Goal: Transaction & Acquisition: Purchase product/service

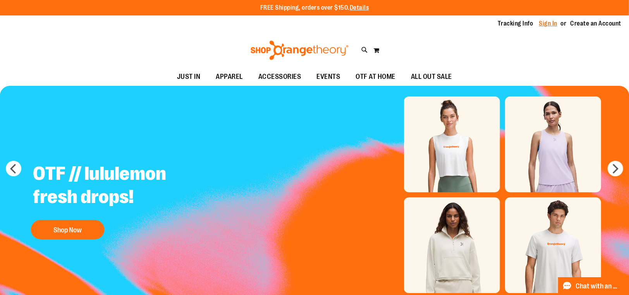
click at [543, 23] on link "Sign In" at bounding box center [548, 23] width 19 height 9
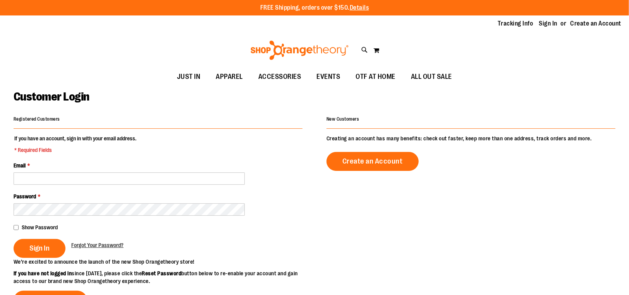
click at [110, 188] on fieldset "If you have an account, sign in with your email address. * Required Fields Emai…" at bounding box center [158, 196] width 289 height 123
click at [111, 185] on fieldset "If you have an account, sign in with your email address. * Required Fields Emai…" at bounding box center [158, 196] width 289 height 123
click at [123, 170] on div "Email *" at bounding box center [158, 173] width 289 height 23
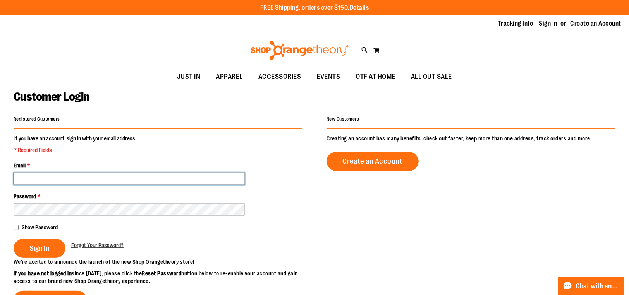
click at [132, 177] on input "Email *" at bounding box center [129, 179] width 231 height 12
click at [63, 176] on input "**********" at bounding box center [129, 179] width 231 height 12
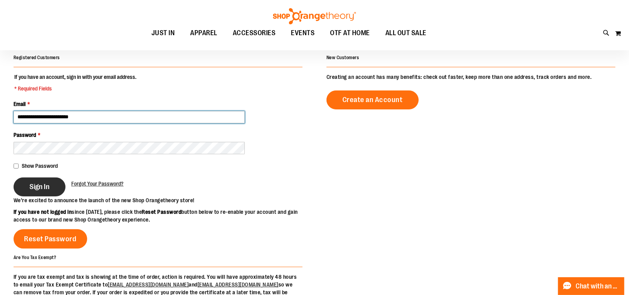
scroll to position [77, 0]
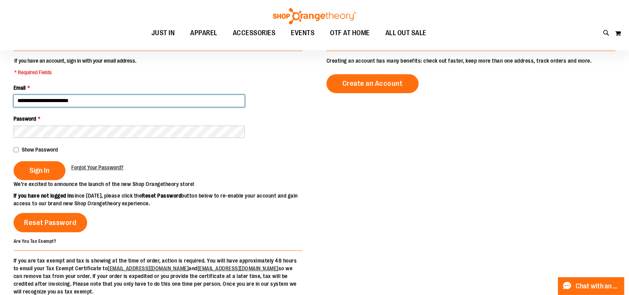
type input "**********"
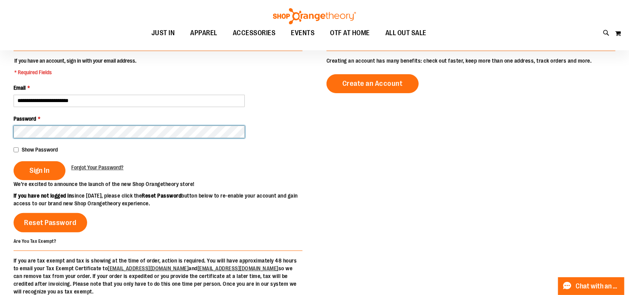
click at [14, 161] on button "Sign In" at bounding box center [40, 170] width 52 height 19
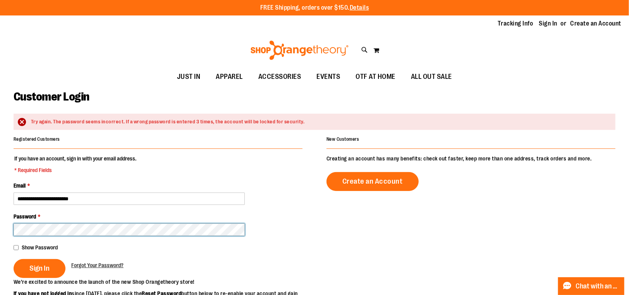
click at [14, 259] on button "Sign In" at bounding box center [40, 268] width 52 height 19
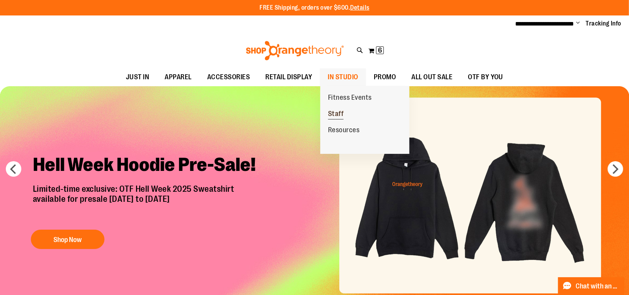
click at [347, 114] on link "Staff" at bounding box center [335, 114] width 31 height 16
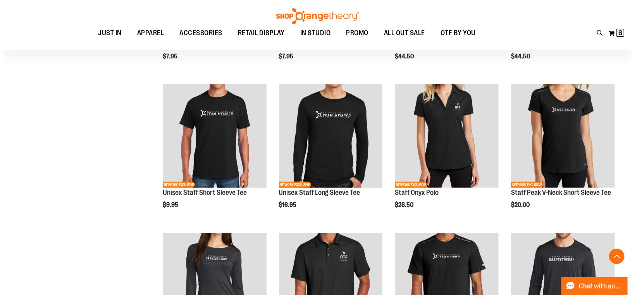
scroll to position [213, 0]
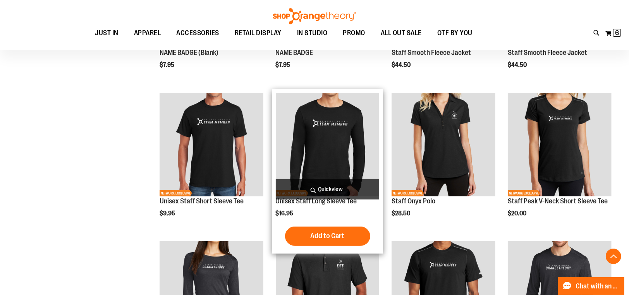
click at [358, 190] on span "Quickview" at bounding box center [328, 189] width 104 height 21
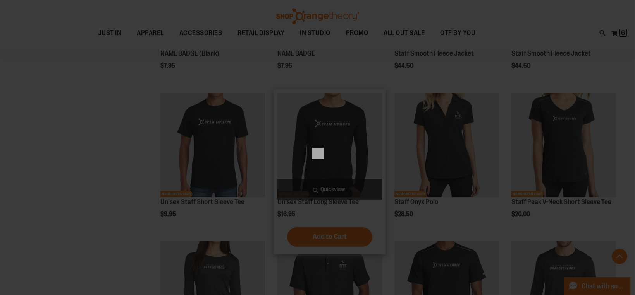
scroll to position [0, 0]
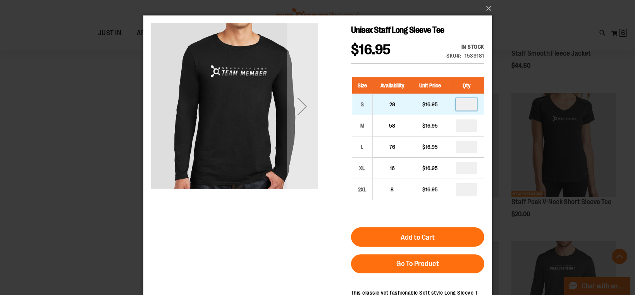
click at [467, 106] on input "number" at bounding box center [465, 104] width 21 height 12
type input "*"
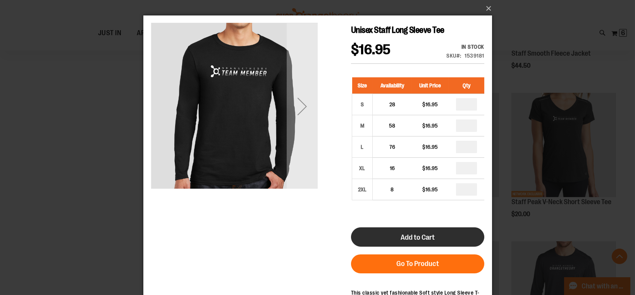
click at [391, 237] on button "Add to Cart" at bounding box center [416, 237] width 133 height 19
click at [446, 237] on button "Add to Cart" at bounding box center [416, 237] width 133 height 19
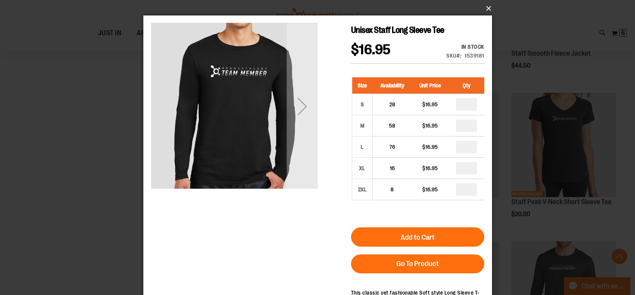
click at [489, 9] on button "×" at bounding box center [320, 8] width 348 height 17
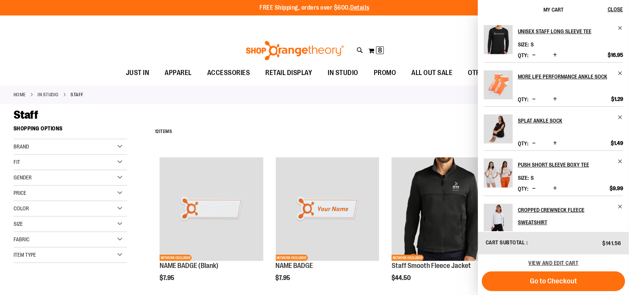
click at [535, 56] on span "Decrease product quantity" at bounding box center [533, 55] width 3 height 8
click at [620, 74] on span "Remove item" at bounding box center [620, 73] width 6 height 6
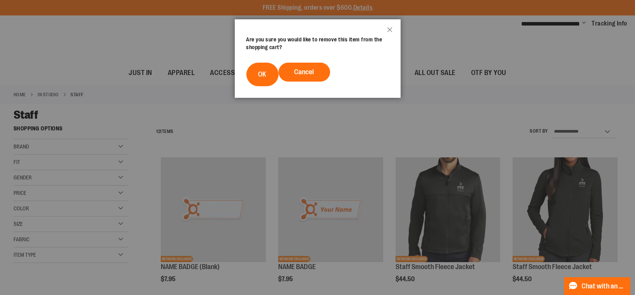
click at [243, 81] on footer "Cancel OK" at bounding box center [318, 74] width 166 height 47
click at [251, 78] on button "OK" at bounding box center [262, 75] width 32 height 24
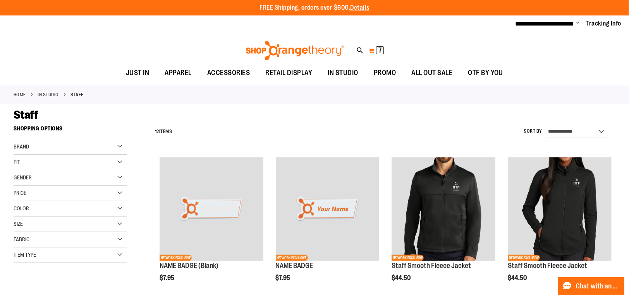
click at [382, 51] on span "7 7 items" at bounding box center [380, 50] width 8 height 8
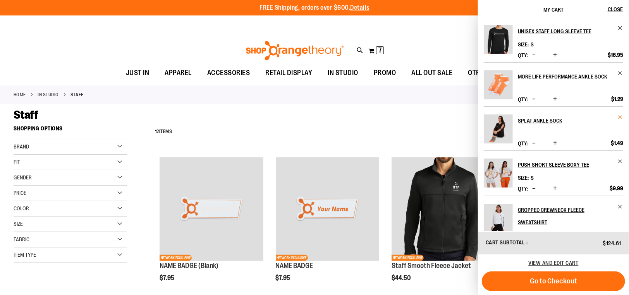
click at [619, 120] on span "Remove item" at bounding box center [620, 118] width 6 height 6
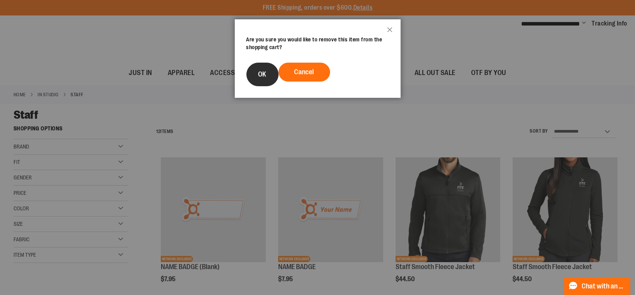
click at [268, 77] on button "OK" at bounding box center [262, 75] width 32 height 24
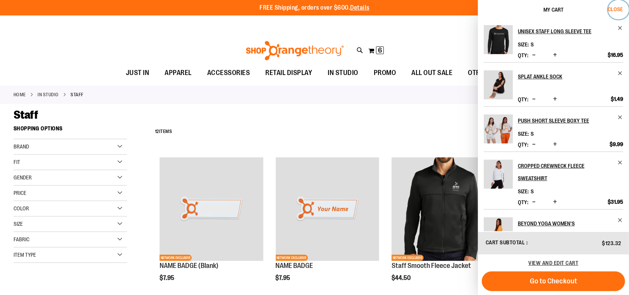
click at [610, 6] on span "Close" at bounding box center [614, 9] width 15 height 6
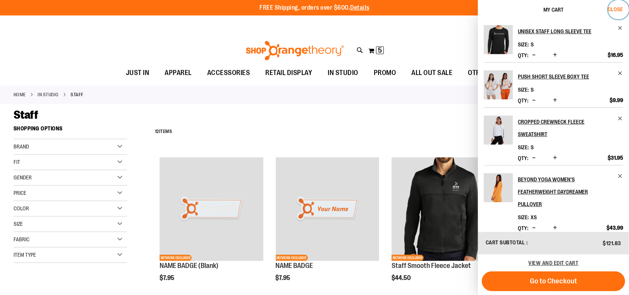
click at [614, 11] on span "Close" at bounding box center [614, 9] width 15 height 6
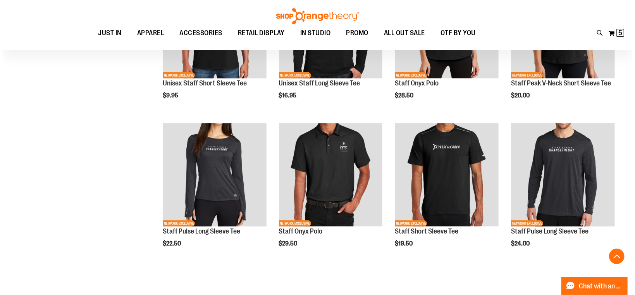
scroll to position [337, 0]
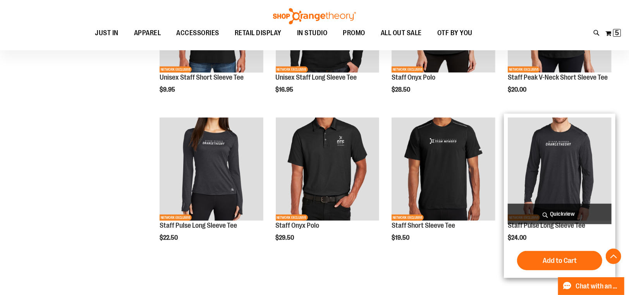
click at [552, 215] on span "Quickview" at bounding box center [560, 214] width 104 height 21
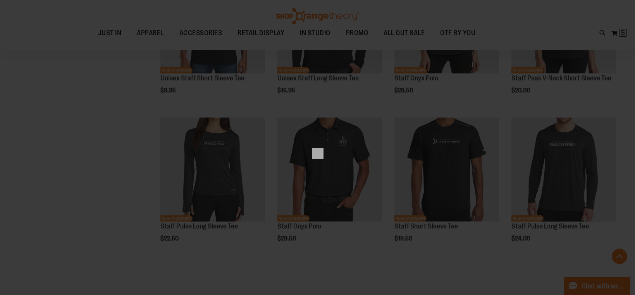
scroll to position [0, 0]
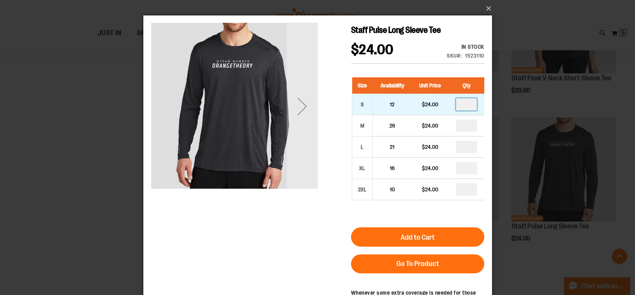
click at [473, 103] on input "number" at bounding box center [465, 104] width 21 height 12
type input "*"
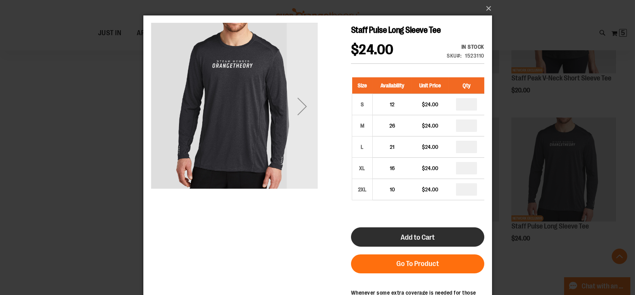
click at [445, 239] on button "Add to Cart" at bounding box center [416, 237] width 133 height 19
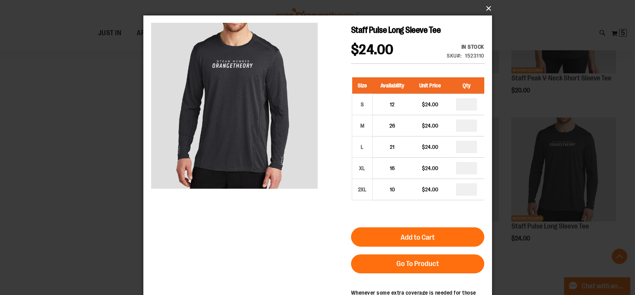
click at [485, 9] on button "×" at bounding box center [320, 8] width 348 height 17
click at [487, 7] on button "×" at bounding box center [320, 8] width 348 height 17
click at [488, 7] on button "×" at bounding box center [320, 8] width 348 height 17
click at [561, 278] on div "×" at bounding box center [317, 147] width 635 height 295
click at [487, 12] on button "×" at bounding box center [320, 8] width 348 height 17
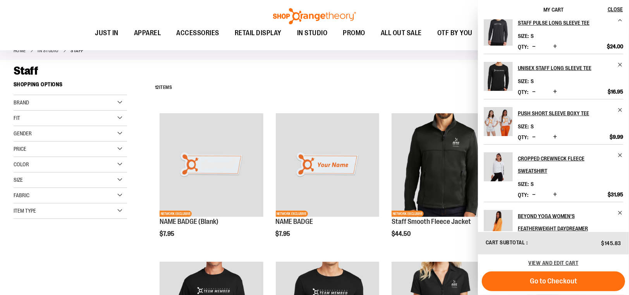
scroll to position [10, 0]
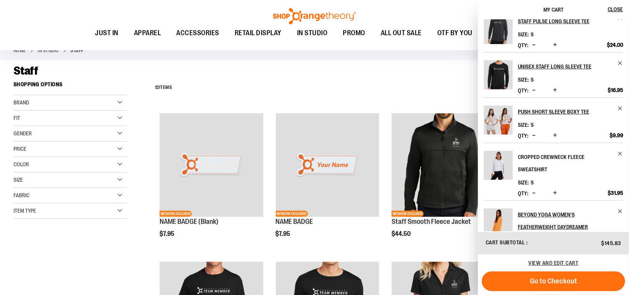
click at [527, 156] on h2 "Cropped Crewneck Fleece Sweatshirt" at bounding box center [565, 163] width 95 height 25
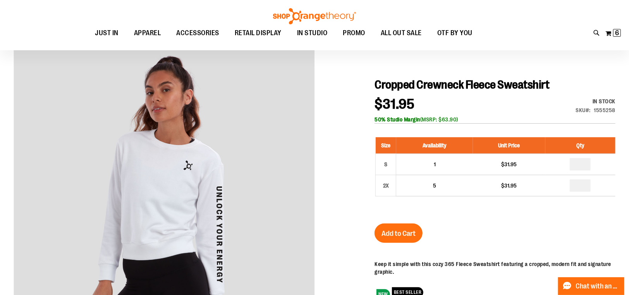
scroll to position [62, 0]
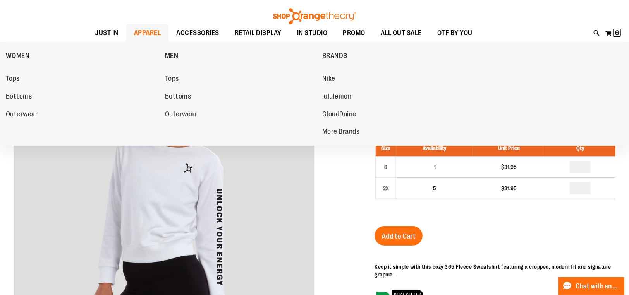
click at [126, 34] on link "APPAREL" at bounding box center [147, 33] width 43 height 18
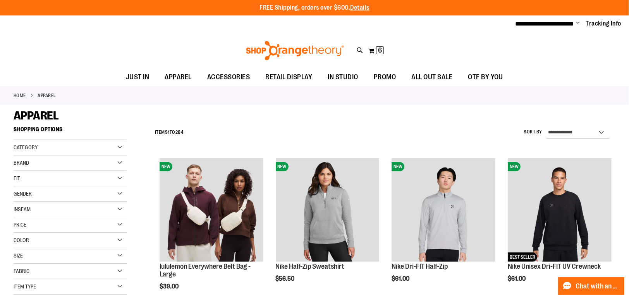
drag, startPoint x: 628, startPoint y: 93, endPoint x: 626, endPoint y: 108, distance: 15.5
click at [605, 129] on select "**********" at bounding box center [577, 133] width 63 height 12
select select "**********"
click at [546, 127] on select "**********" at bounding box center [577, 133] width 63 height 12
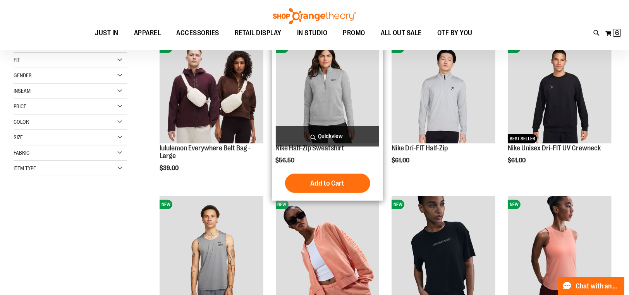
scroll to position [122, 0]
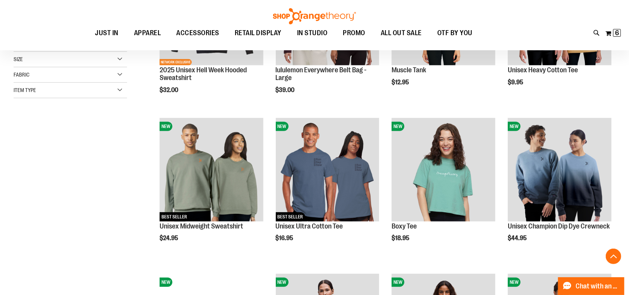
scroll to position [218, 0]
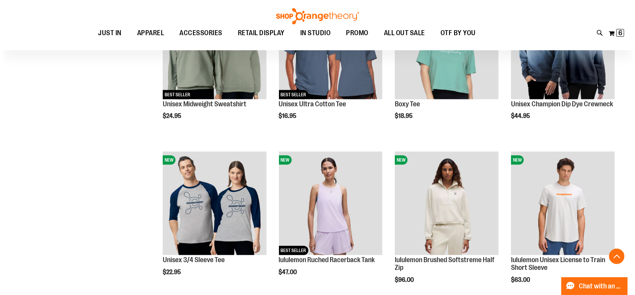
scroll to position [331, 0]
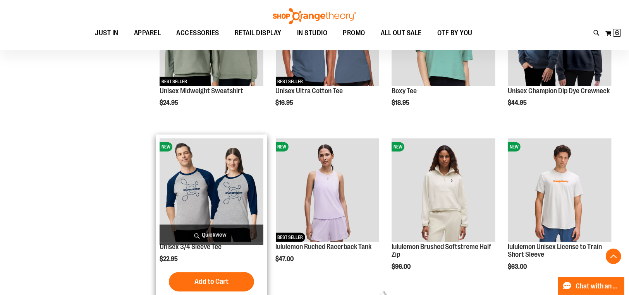
click at [234, 237] on span "Quickview" at bounding box center [212, 235] width 104 height 21
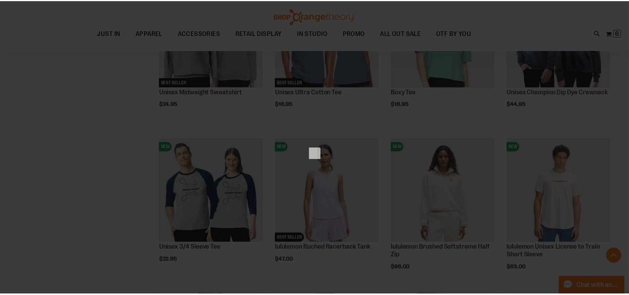
scroll to position [0, 0]
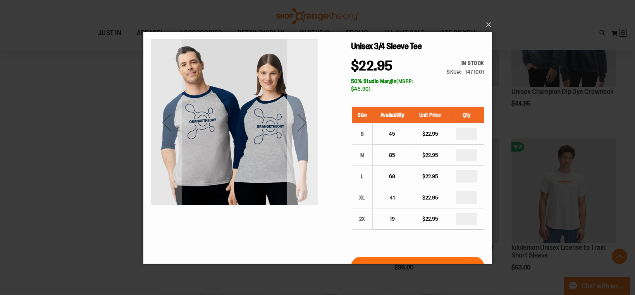
click at [305, 165] on div "Next" at bounding box center [301, 122] width 31 height 166
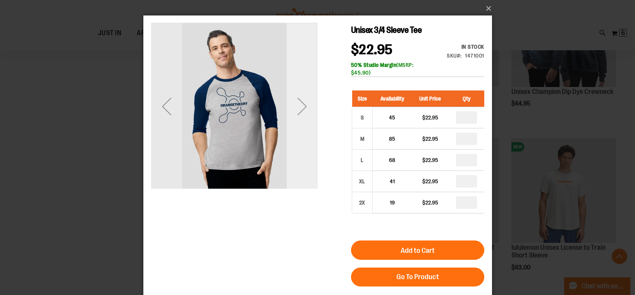
click at [305, 149] on div "Next" at bounding box center [301, 106] width 31 height 166
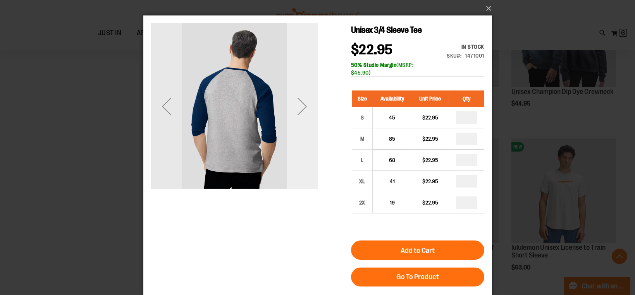
click at [305, 149] on div "Next" at bounding box center [301, 106] width 31 height 166
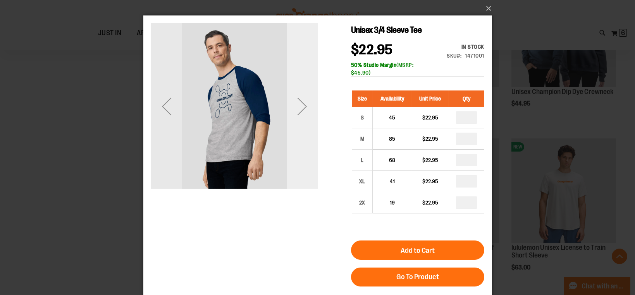
click at [305, 149] on div "Next" at bounding box center [301, 106] width 31 height 166
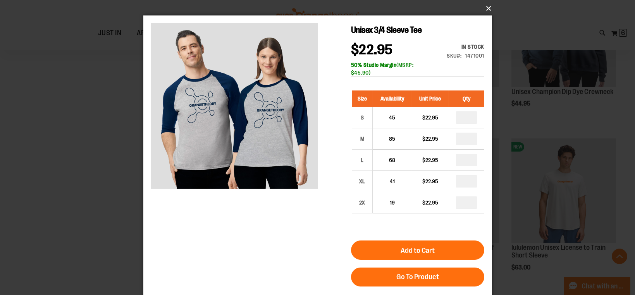
click at [489, 7] on button "×" at bounding box center [320, 8] width 348 height 17
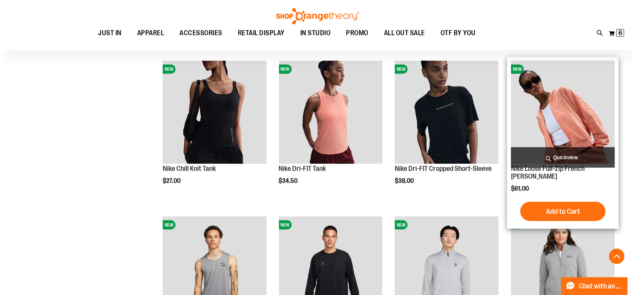
scroll to position [567, 0]
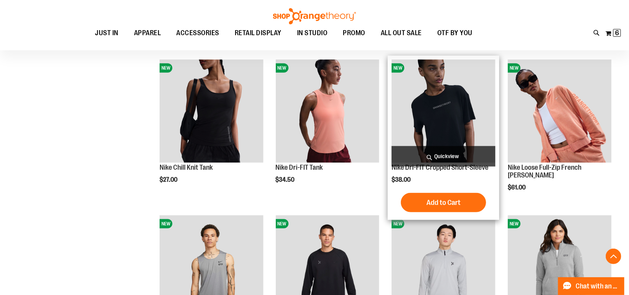
click at [463, 154] on span "Quickview" at bounding box center [443, 156] width 104 height 21
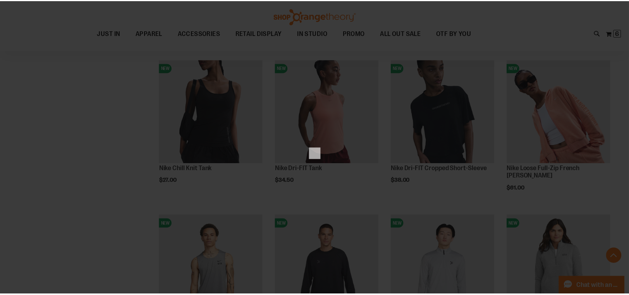
scroll to position [0, 0]
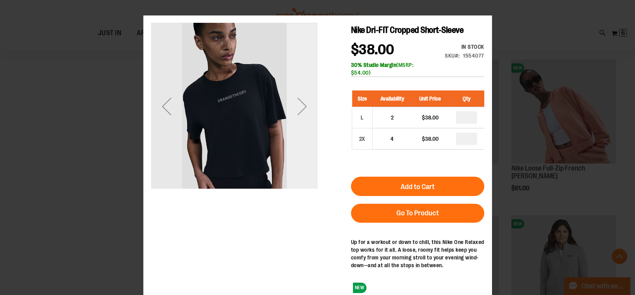
click at [311, 148] on div "Next" at bounding box center [301, 106] width 31 height 166
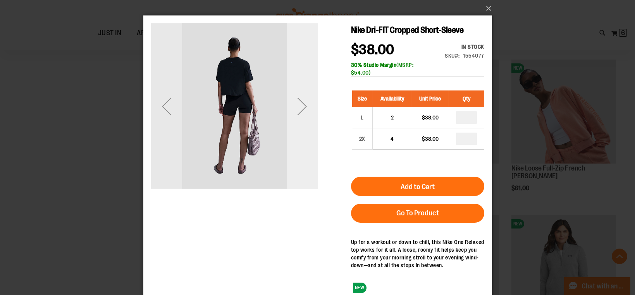
click at [310, 148] on div "Next" at bounding box center [301, 106] width 31 height 166
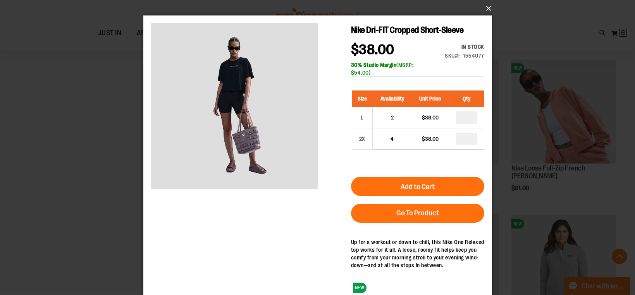
click at [489, 10] on button "×" at bounding box center [320, 8] width 348 height 17
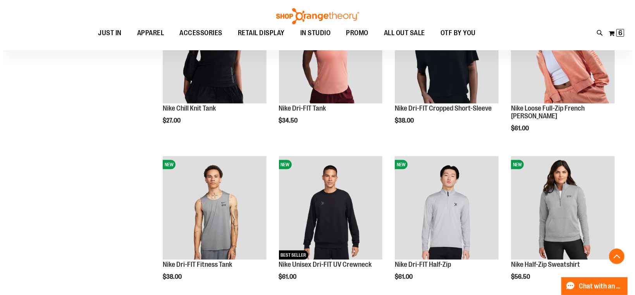
scroll to position [635, 0]
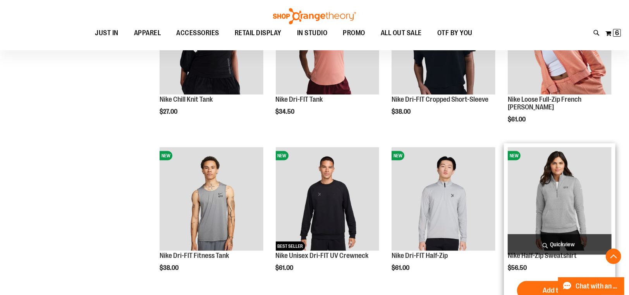
click at [569, 245] on span "Quickview" at bounding box center [560, 245] width 104 height 21
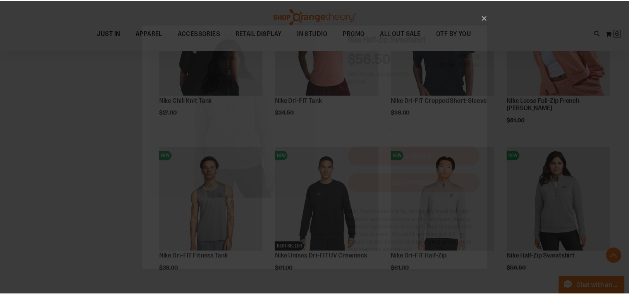
scroll to position [0, 0]
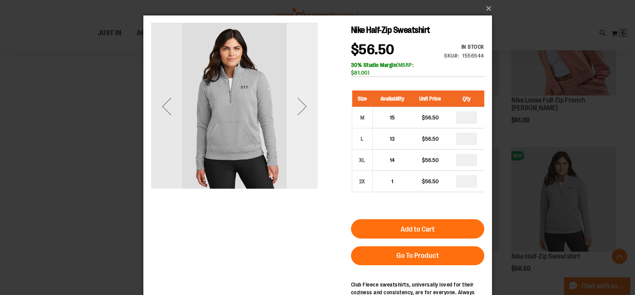
click at [300, 127] on div "Next" at bounding box center [301, 106] width 31 height 166
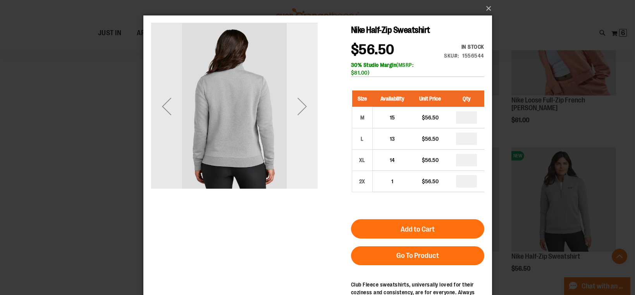
click at [301, 126] on div "Next" at bounding box center [301, 106] width 31 height 166
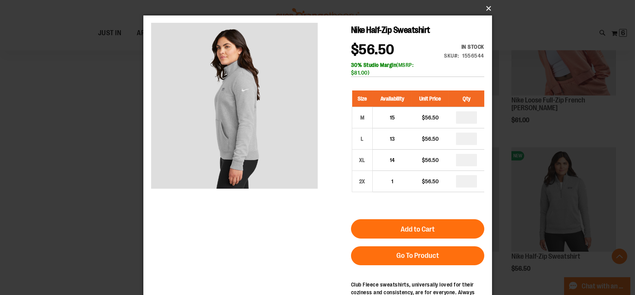
click at [484, 8] on button "×" at bounding box center [320, 8] width 348 height 17
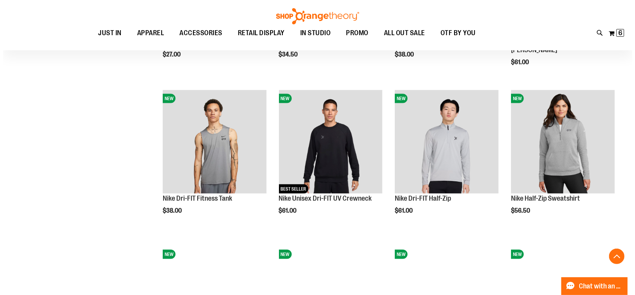
scroll to position [798, 0]
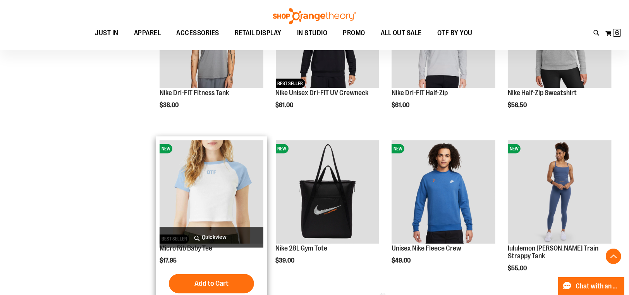
click at [242, 234] on span "Quickview" at bounding box center [212, 238] width 104 height 21
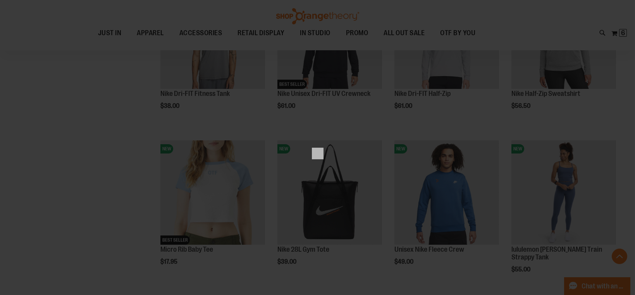
scroll to position [0, 0]
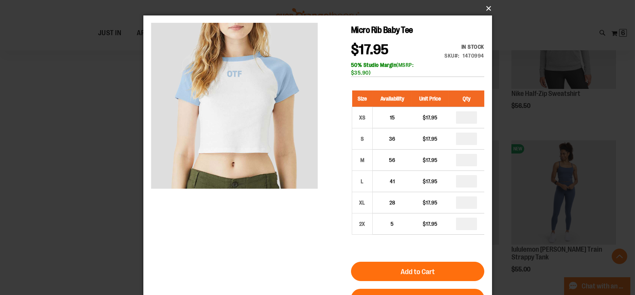
click at [485, 6] on button "×" at bounding box center [320, 8] width 348 height 17
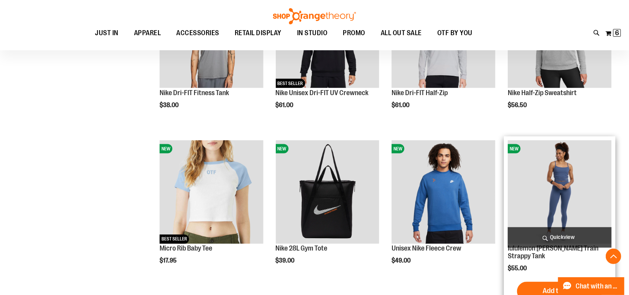
click at [558, 239] on span "Quickview" at bounding box center [560, 238] width 104 height 21
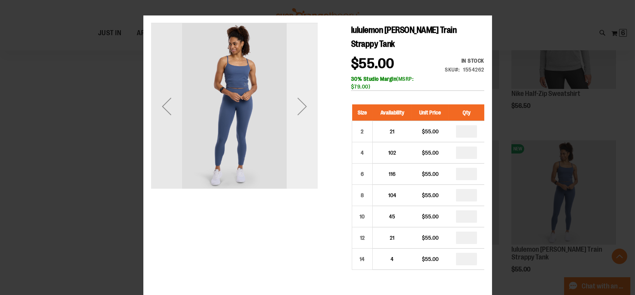
click at [304, 129] on div "Next" at bounding box center [301, 106] width 31 height 166
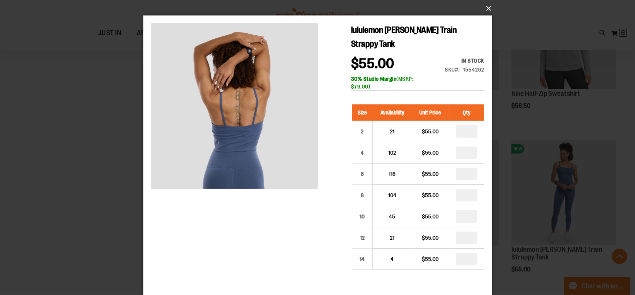
click at [488, 7] on button "×" at bounding box center [320, 8] width 348 height 17
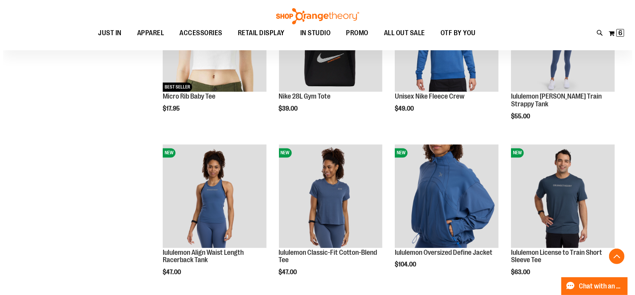
scroll to position [984, 0]
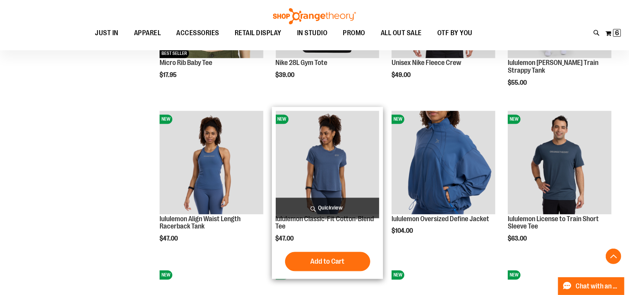
click at [338, 210] on span "Quickview" at bounding box center [328, 208] width 104 height 21
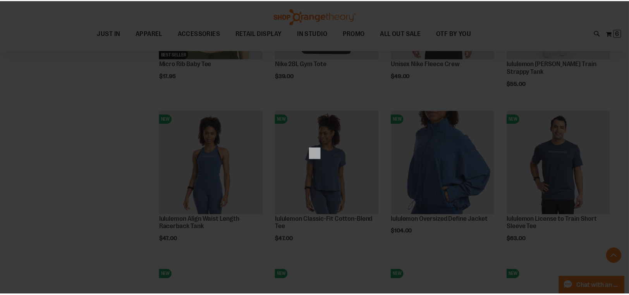
scroll to position [0, 0]
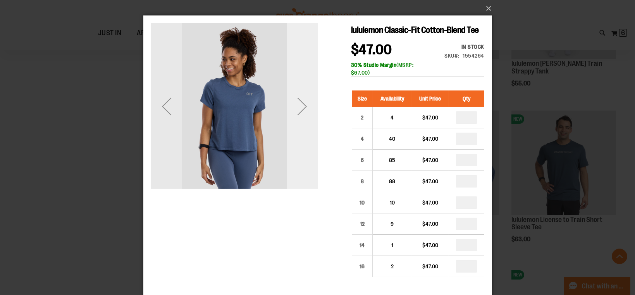
click at [309, 121] on div "Next" at bounding box center [301, 106] width 31 height 31
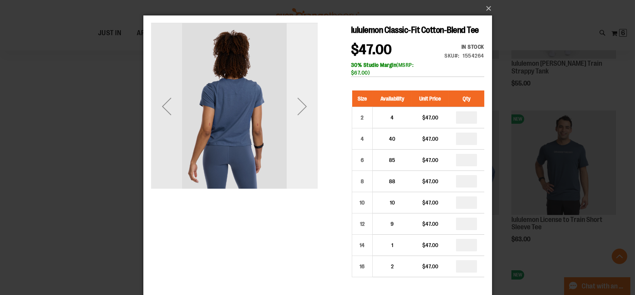
click at [308, 121] on div "Next" at bounding box center [301, 106] width 31 height 31
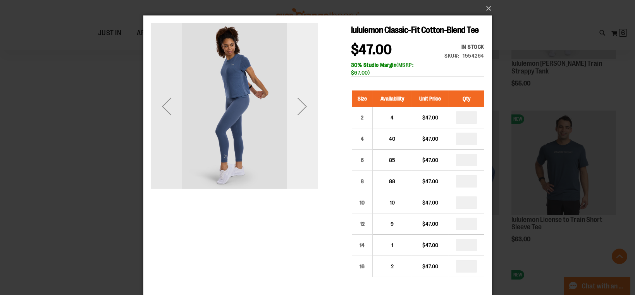
click at [297, 110] on div "Next" at bounding box center [301, 106] width 31 height 31
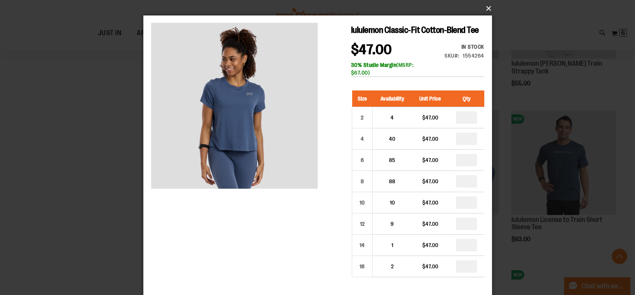
click at [483, 10] on button "×" at bounding box center [320, 8] width 348 height 17
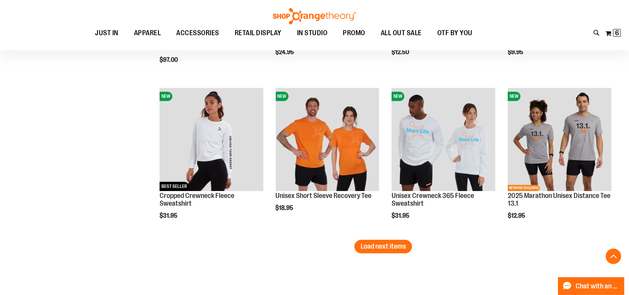
scroll to position [1321, 0]
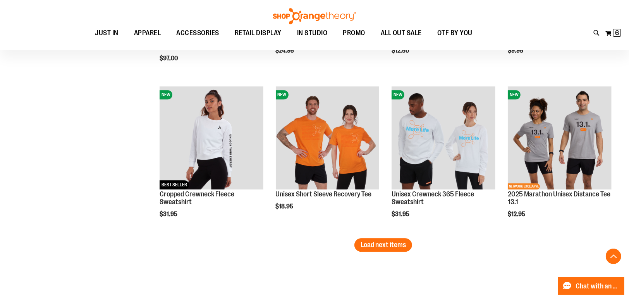
click at [389, 247] on span "Load next items" at bounding box center [382, 245] width 45 height 8
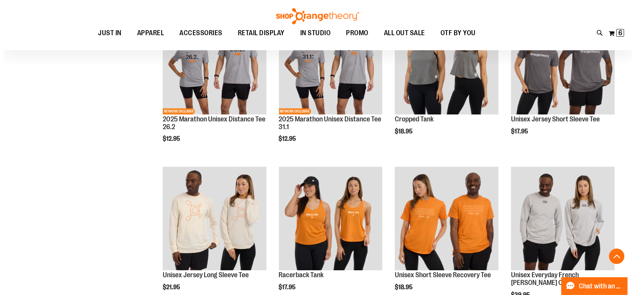
scroll to position [1629, 0]
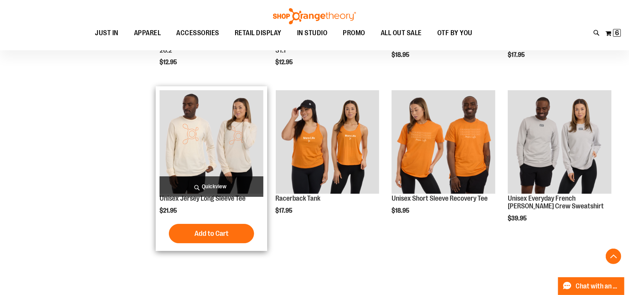
click at [222, 182] on span "Quickview" at bounding box center [212, 187] width 104 height 21
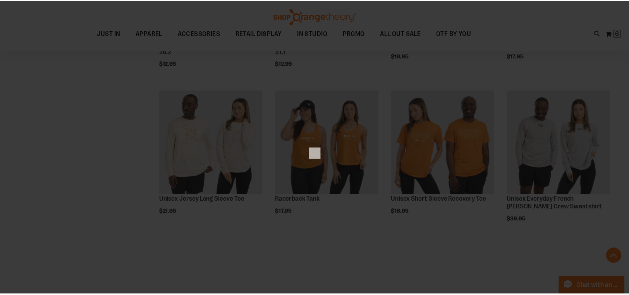
scroll to position [0, 0]
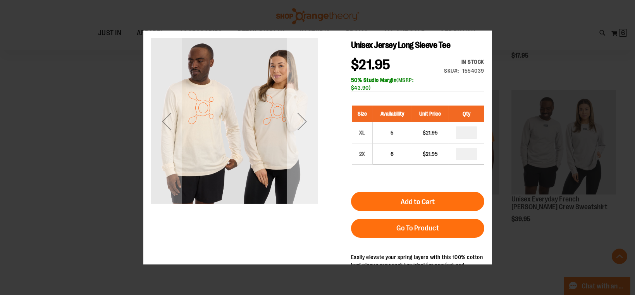
click at [307, 165] on div "Next" at bounding box center [301, 121] width 31 height 166
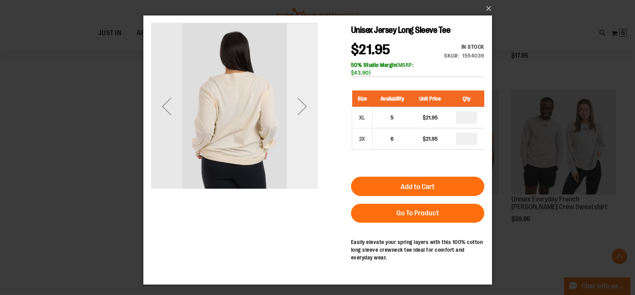
click at [307, 153] on div "Next" at bounding box center [301, 106] width 31 height 166
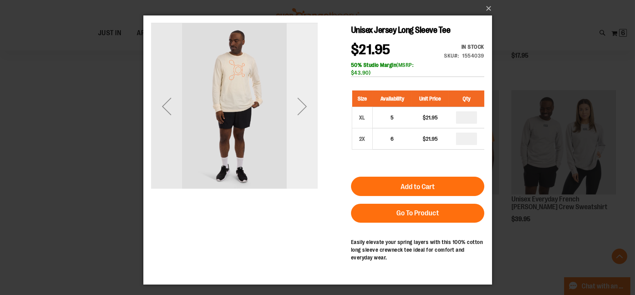
click at [307, 153] on div "Next" at bounding box center [301, 106] width 31 height 166
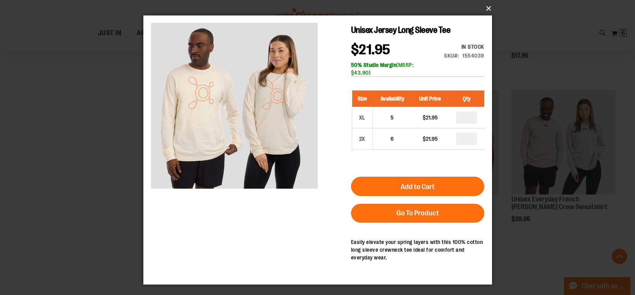
click at [485, 9] on button "×" at bounding box center [320, 8] width 348 height 17
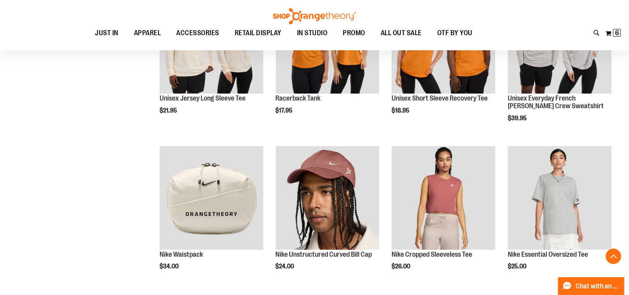
scroll to position [1891, 0]
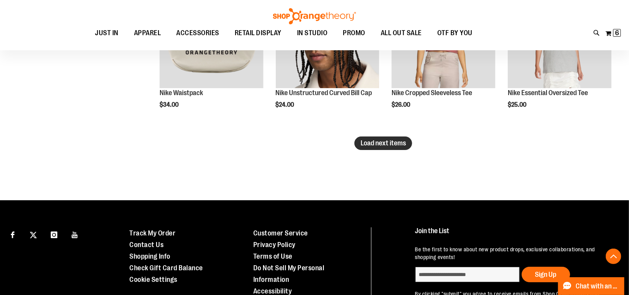
click at [394, 146] on span "Load next items" at bounding box center [382, 143] width 45 height 8
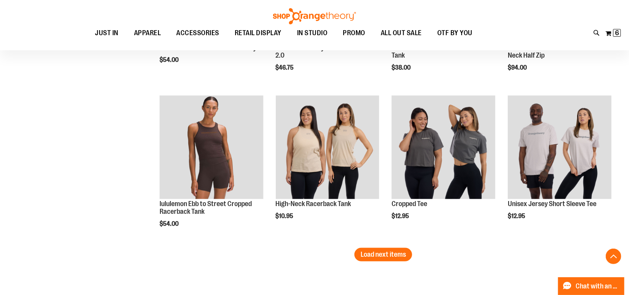
scroll to position [2267, 0]
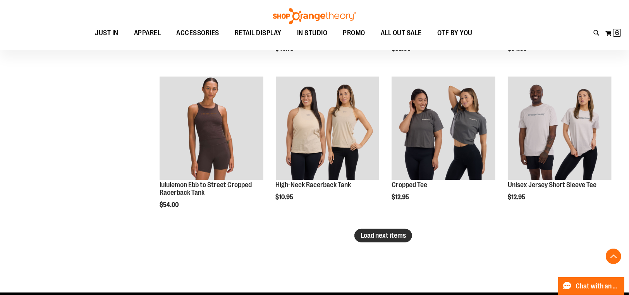
click at [384, 235] on span "Load next items" at bounding box center [382, 236] width 45 height 8
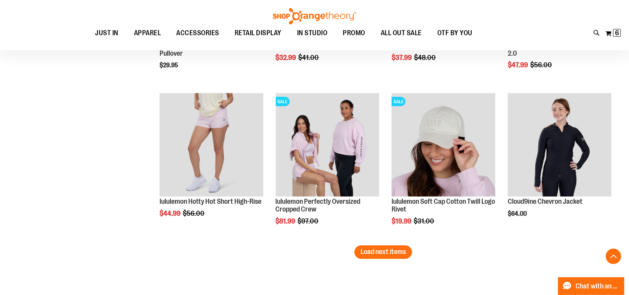
scroll to position [2722, 0]
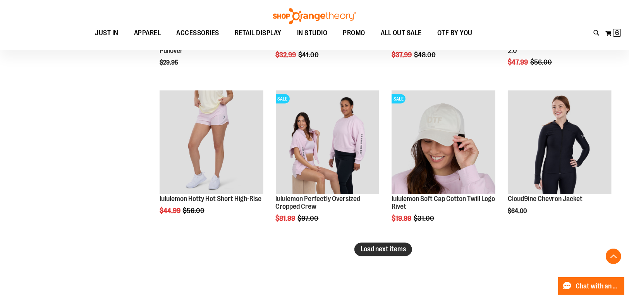
click at [368, 255] on button "Load next items" at bounding box center [383, 250] width 58 height 14
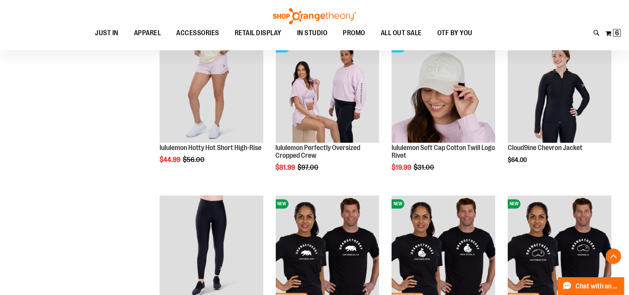
scroll to position [2757, 0]
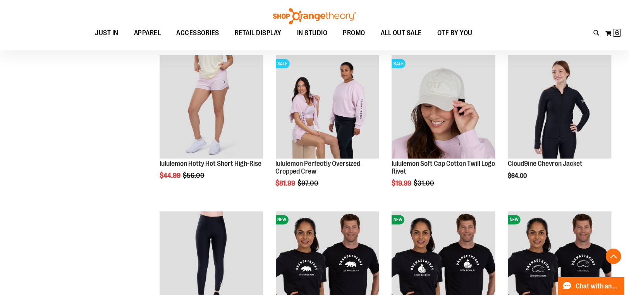
drag, startPoint x: 628, startPoint y: 237, endPoint x: 628, endPoint y: 247, distance: 10.1
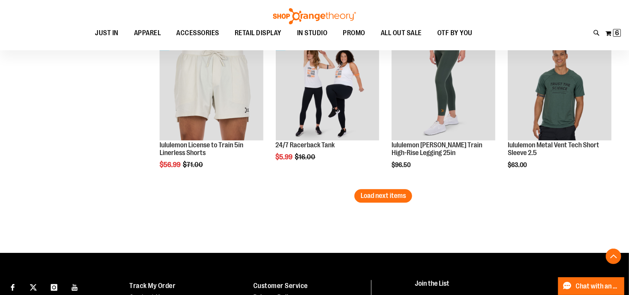
scroll to position [3260, 0]
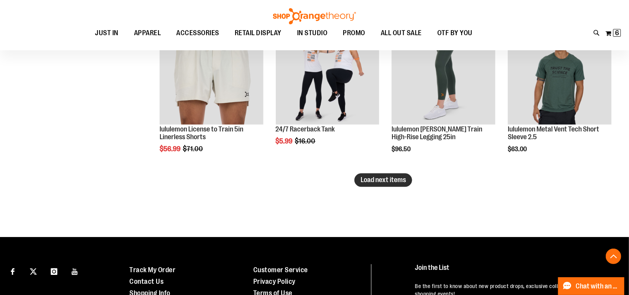
click at [396, 185] on button "Load next items" at bounding box center [383, 180] width 58 height 14
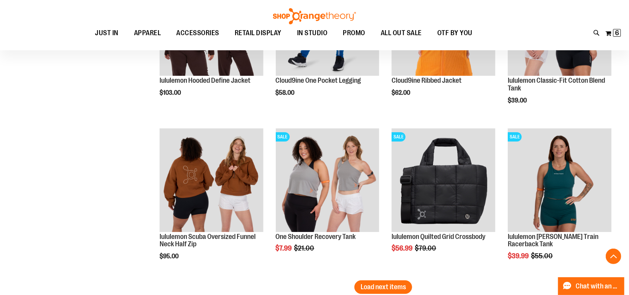
scroll to position [3661, 0]
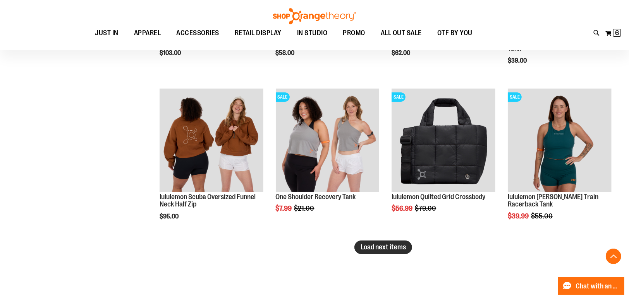
click at [360, 247] on span "Load next items" at bounding box center [382, 248] width 45 height 8
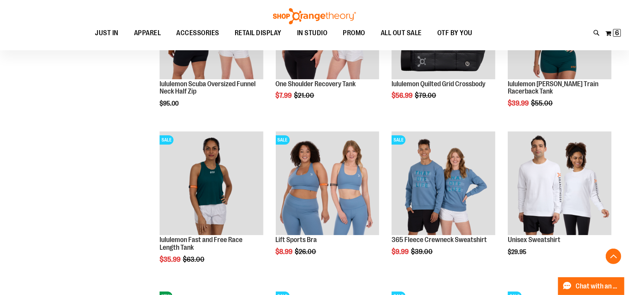
scroll to position [3822, 0]
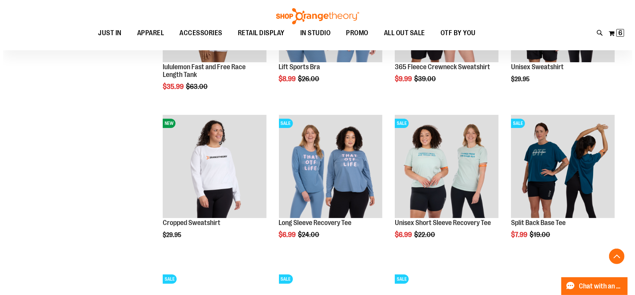
scroll to position [3967, 0]
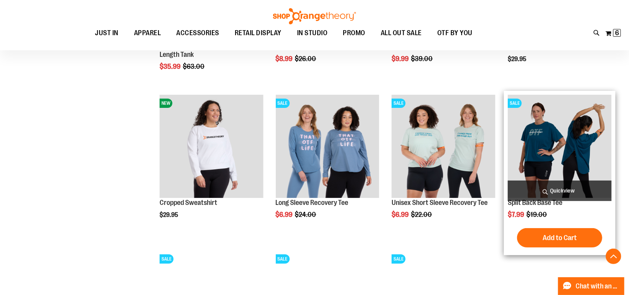
click at [573, 195] on span "Quickview" at bounding box center [560, 191] width 104 height 21
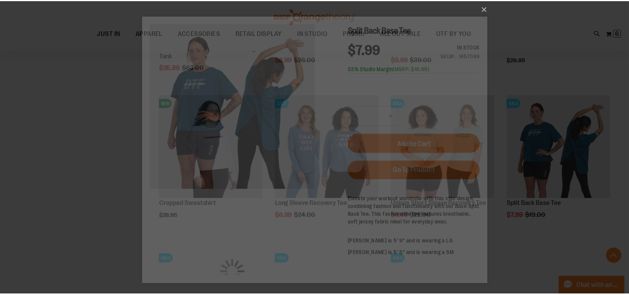
scroll to position [0, 0]
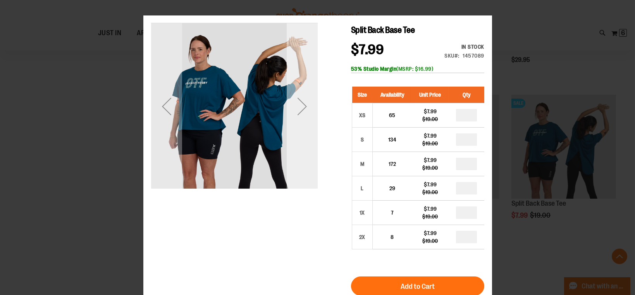
click at [313, 113] on div "Next" at bounding box center [301, 106] width 31 height 31
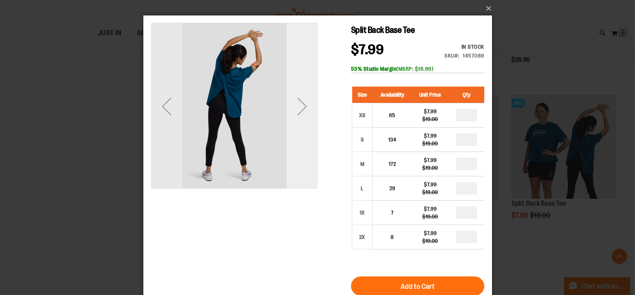
click at [311, 116] on div "Next" at bounding box center [301, 106] width 31 height 31
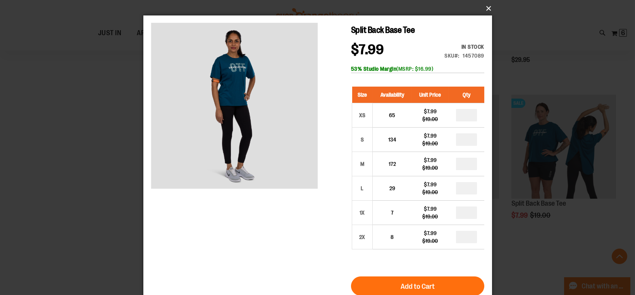
click at [483, 7] on button "×" at bounding box center [320, 8] width 348 height 17
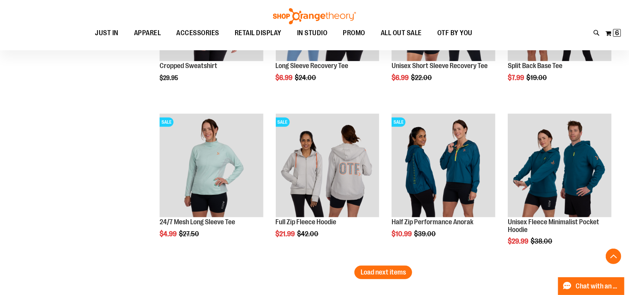
scroll to position [4109, 0]
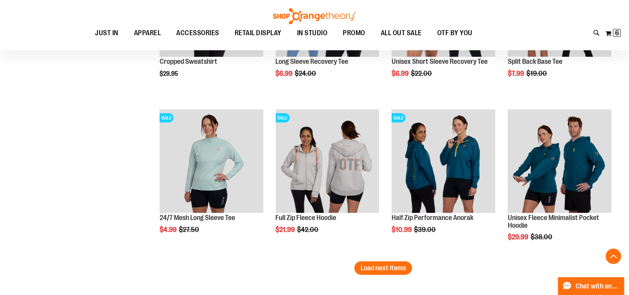
click at [400, 273] on button "Load next items" at bounding box center [383, 269] width 58 height 14
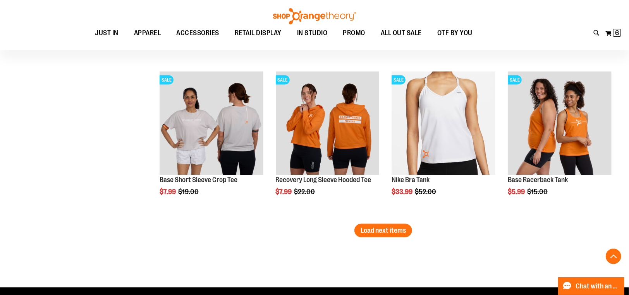
scroll to position [4619, 0]
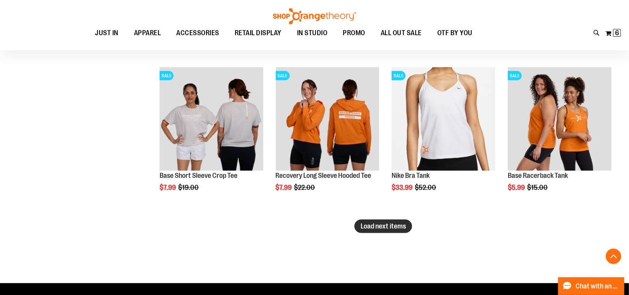
click at [390, 230] on button "Load next items" at bounding box center [383, 227] width 58 height 14
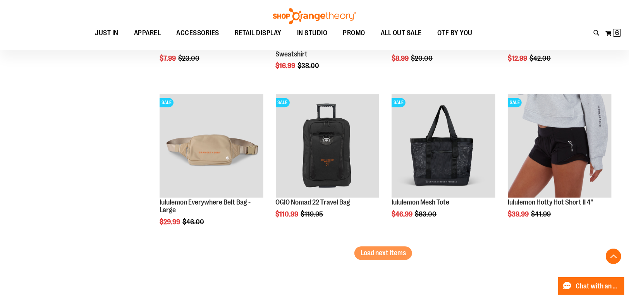
scroll to position [5066, 0]
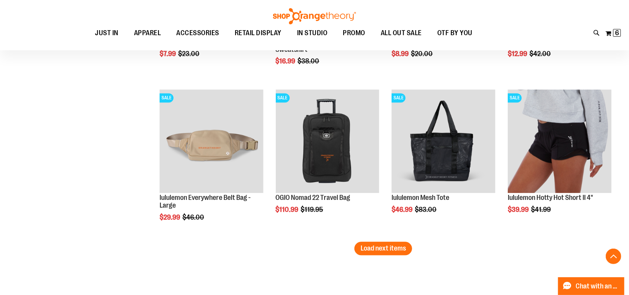
click at [406, 252] on button "Load next items" at bounding box center [383, 249] width 58 height 14
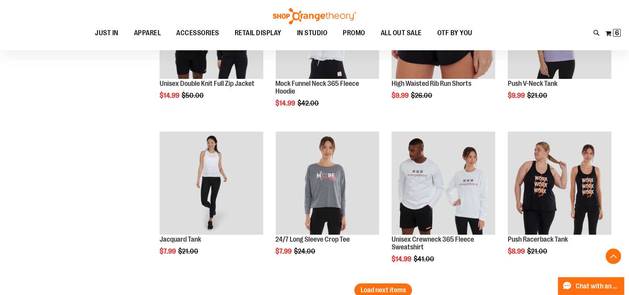
scroll to position [5519, 0]
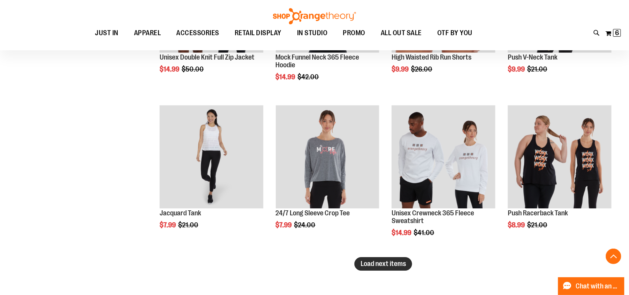
click at [378, 263] on span "Load next items" at bounding box center [382, 264] width 45 height 8
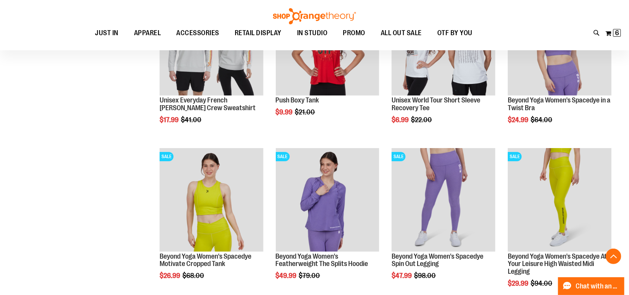
scroll to position [5984, 0]
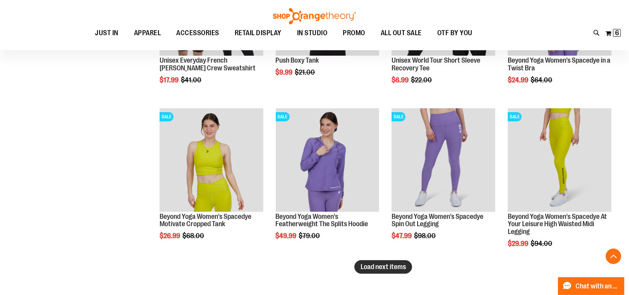
click at [403, 270] on span "Load next items" at bounding box center [382, 267] width 45 height 8
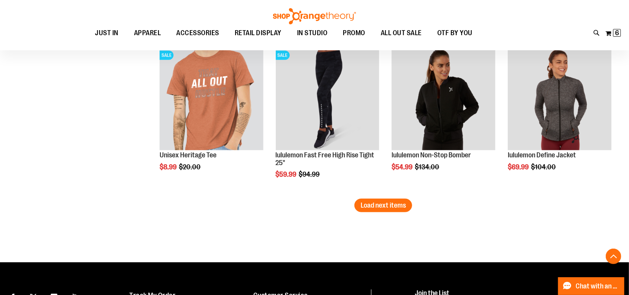
scroll to position [6520, 0]
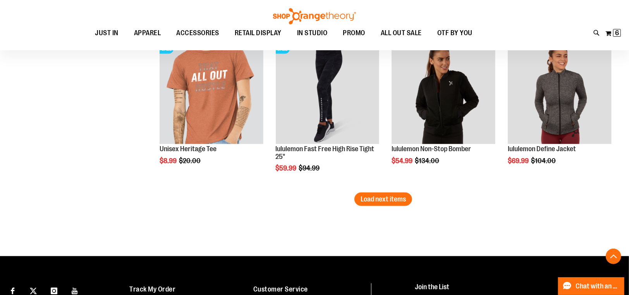
click at [389, 194] on button "Load next items" at bounding box center [383, 200] width 58 height 14
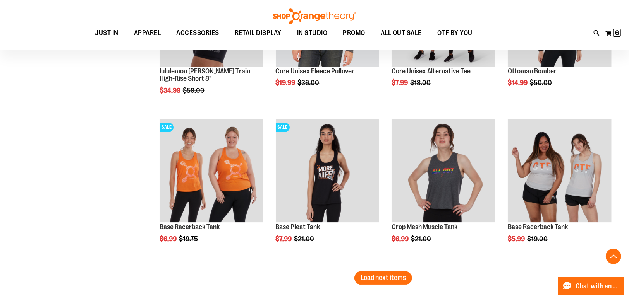
scroll to position [6930, 0]
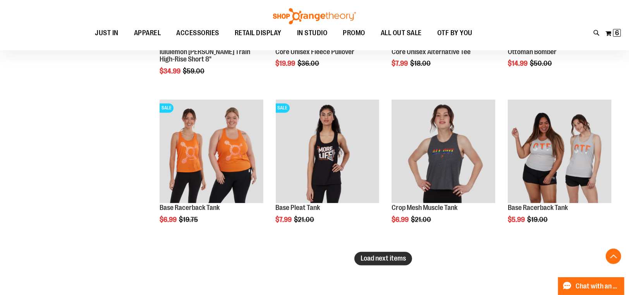
click at [365, 254] on button "Load next items" at bounding box center [383, 259] width 58 height 14
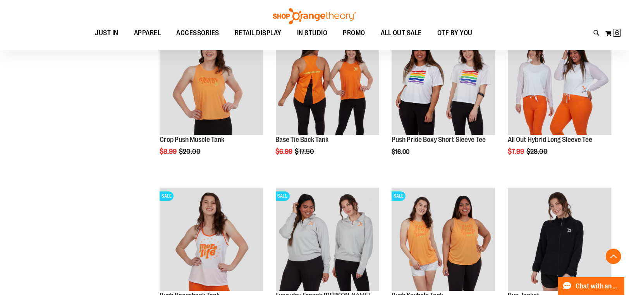
scroll to position [7421, 0]
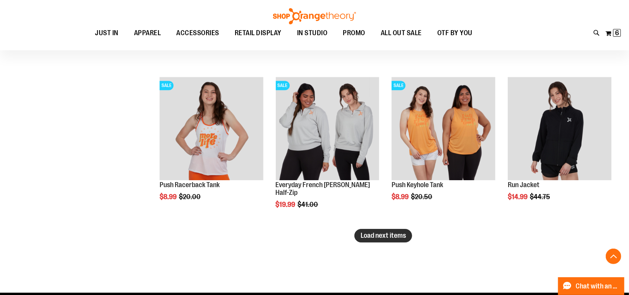
click at [385, 238] on span "Load next items" at bounding box center [382, 236] width 45 height 8
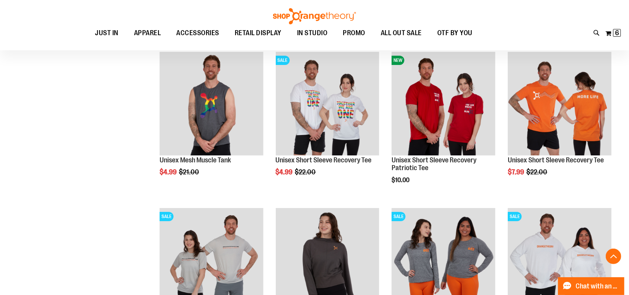
scroll to position [7795, 0]
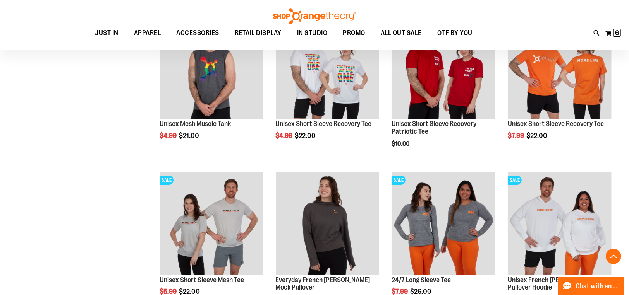
click at [321, 15] on img at bounding box center [314, 16] width 85 height 16
